Goal: Transaction & Acquisition: Purchase product/service

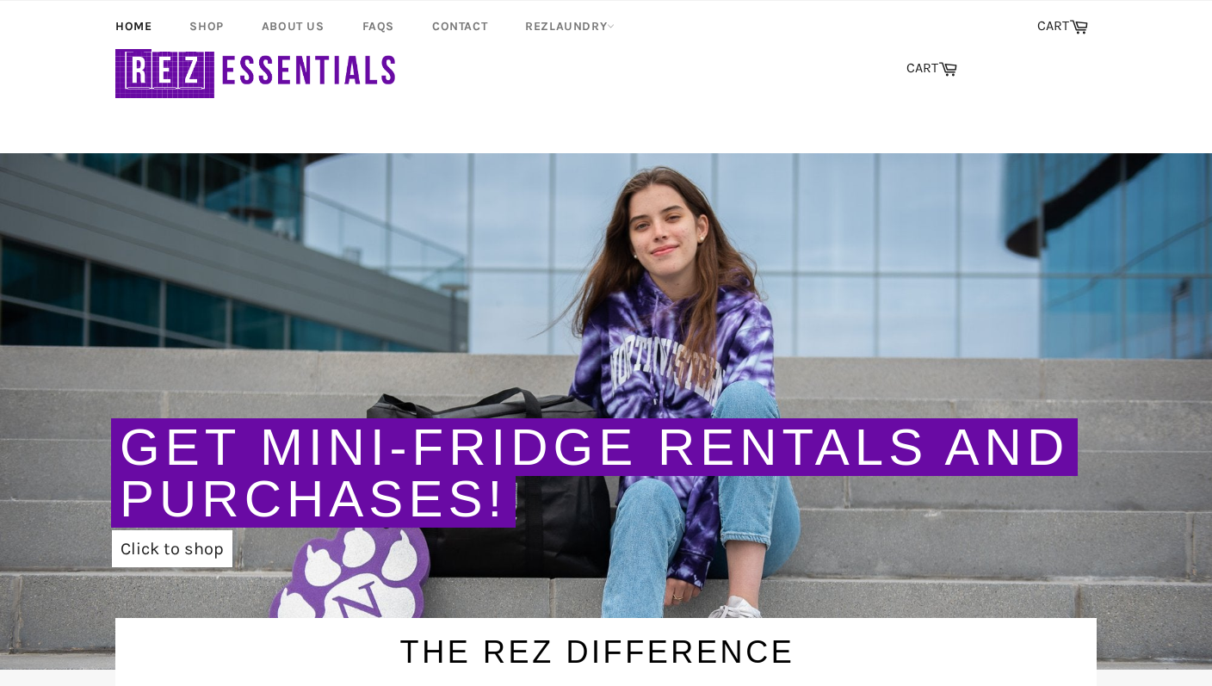
scroll to position [802, 0]
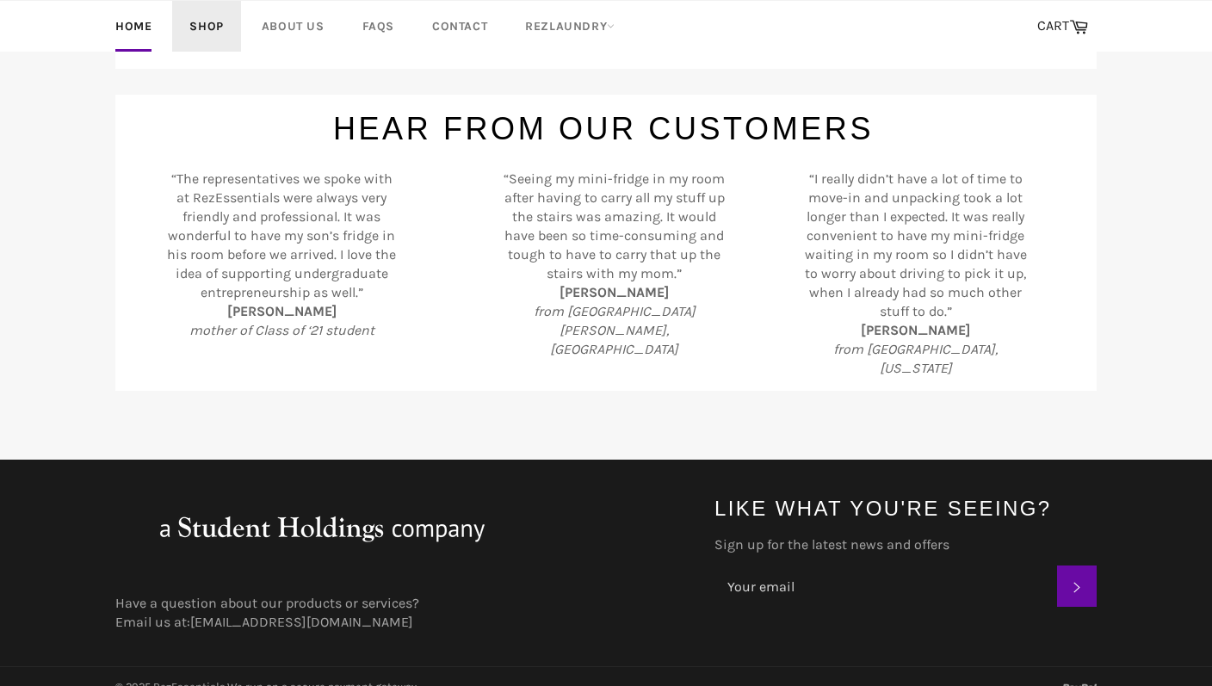
click at [204, 31] on link "Shop" at bounding box center [206, 26] width 68 height 51
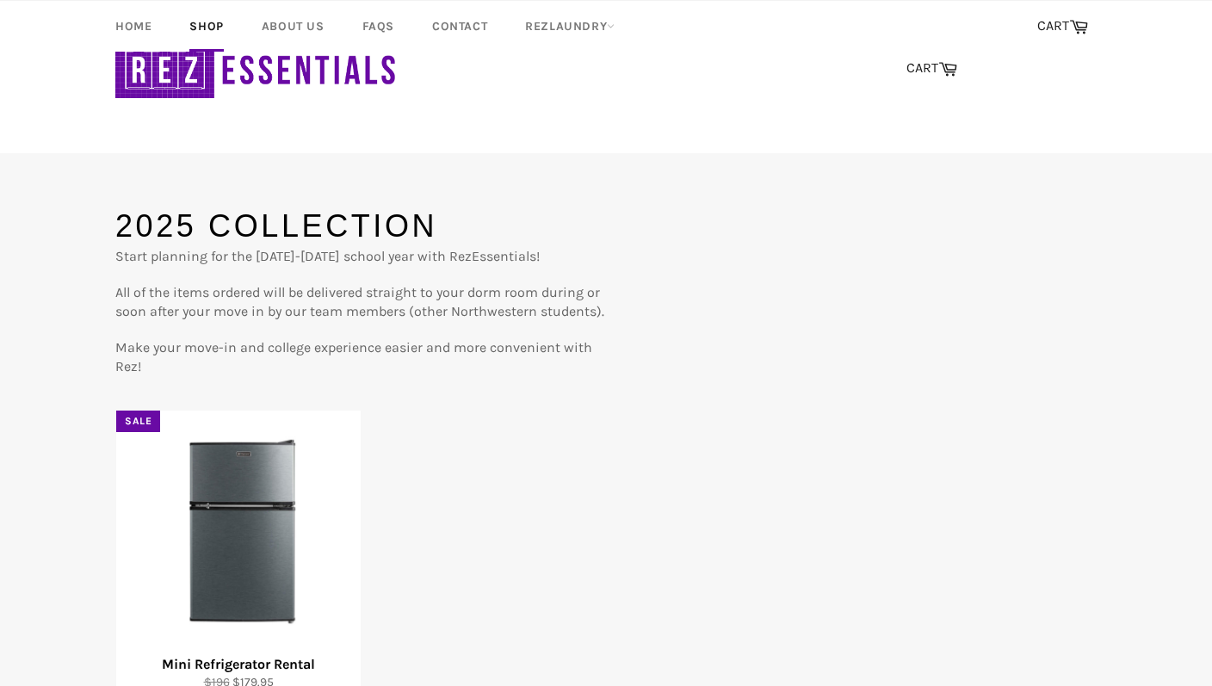
scroll to position [189, 0]
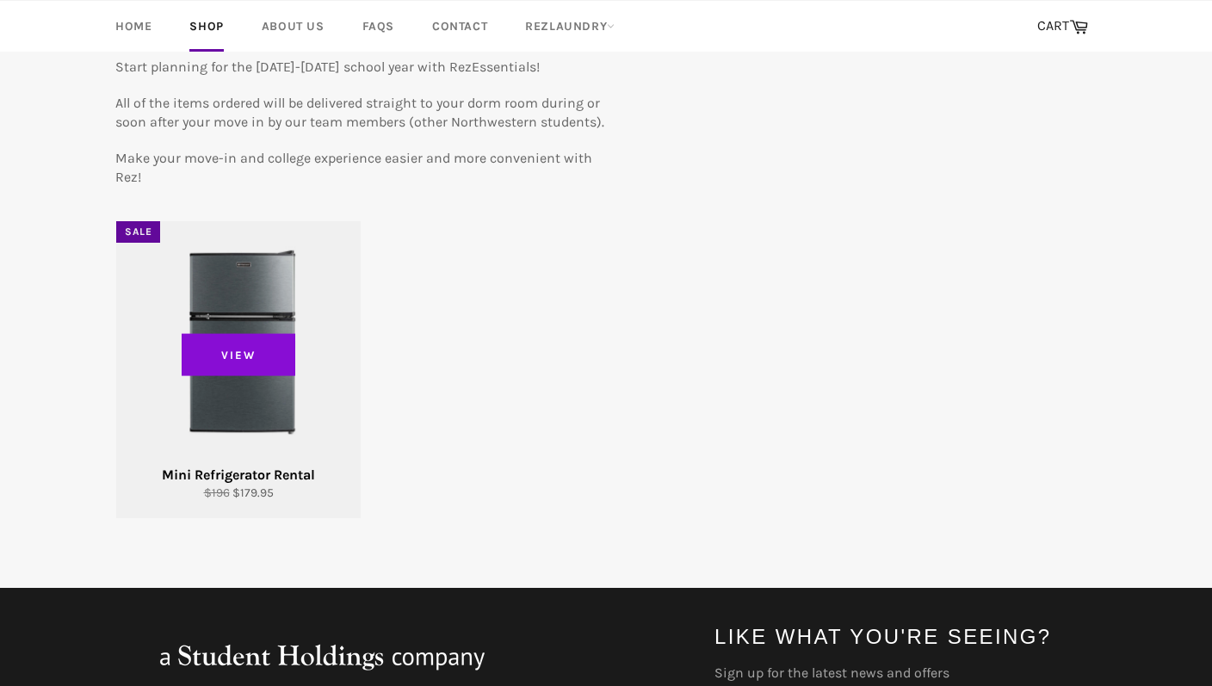
click at [253, 350] on span "View" at bounding box center [239, 354] width 114 height 43
